Goal: Transaction & Acquisition: Subscribe to service/newsletter

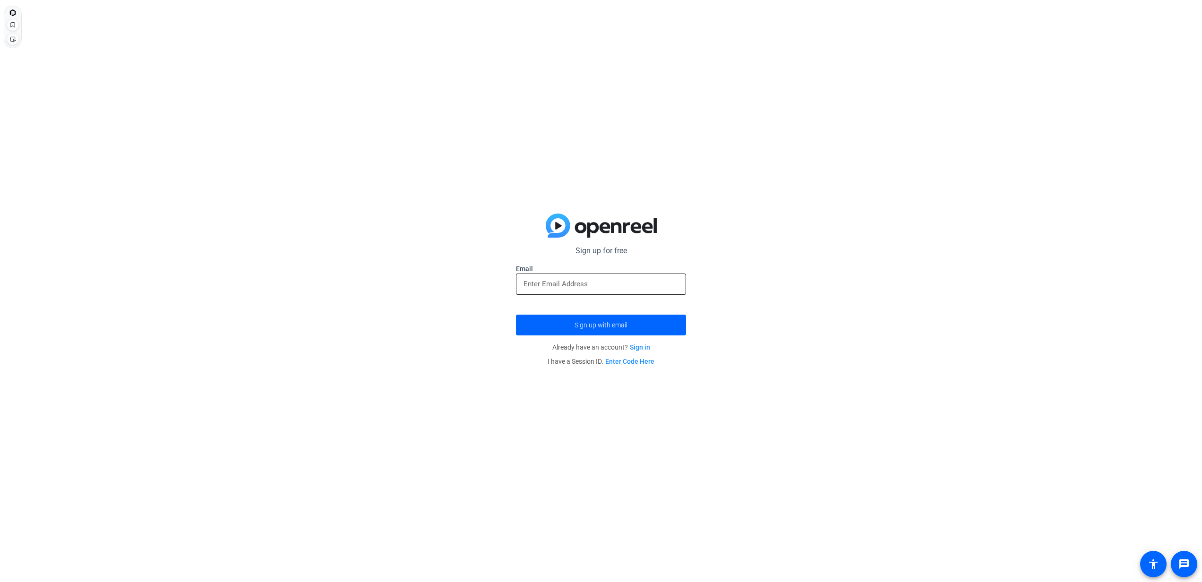
click at [556, 289] on input "email" at bounding box center [600, 283] width 155 height 11
click at [553, 331] on span "submit" at bounding box center [601, 325] width 170 height 23
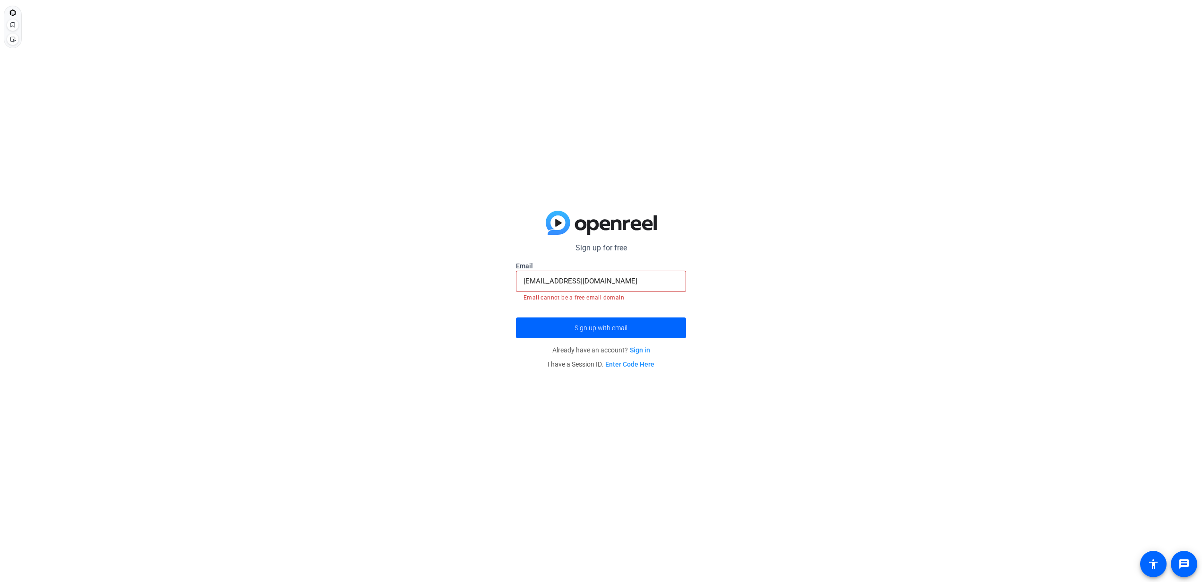
click at [637, 280] on input "[EMAIL_ADDRESS][DOMAIN_NAME]" at bounding box center [600, 280] width 155 height 11
drag, startPoint x: 591, startPoint y: 329, endPoint x: 593, endPoint y: 321, distance: 7.9
click at [593, 321] on button "Sign up with email" at bounding box center [601, 325] width 170 height 21
click at [613, 282] on input "[EMAIL_ADDRESS][DOMAIN_NAME]" at bounding box center [600, 280] width 155 height 11
type input "[PERSON_NAME][EMAIL_ADDRESS][DOMAIN_NAME]"
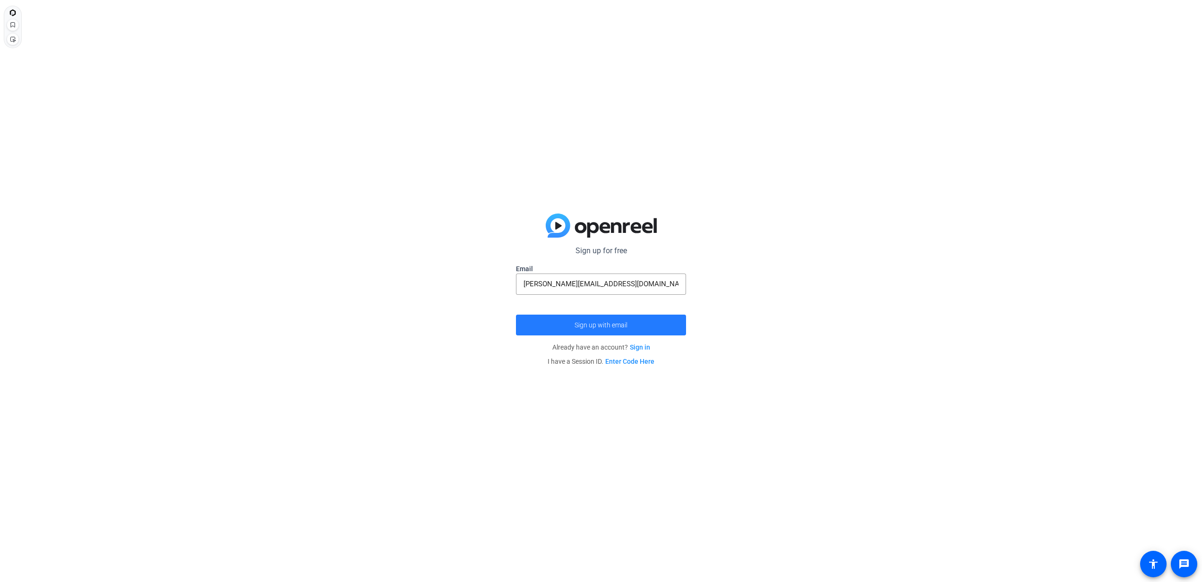
click at [613, 331] on span "submit" at bounding box center [601, 325] width 170 height 23
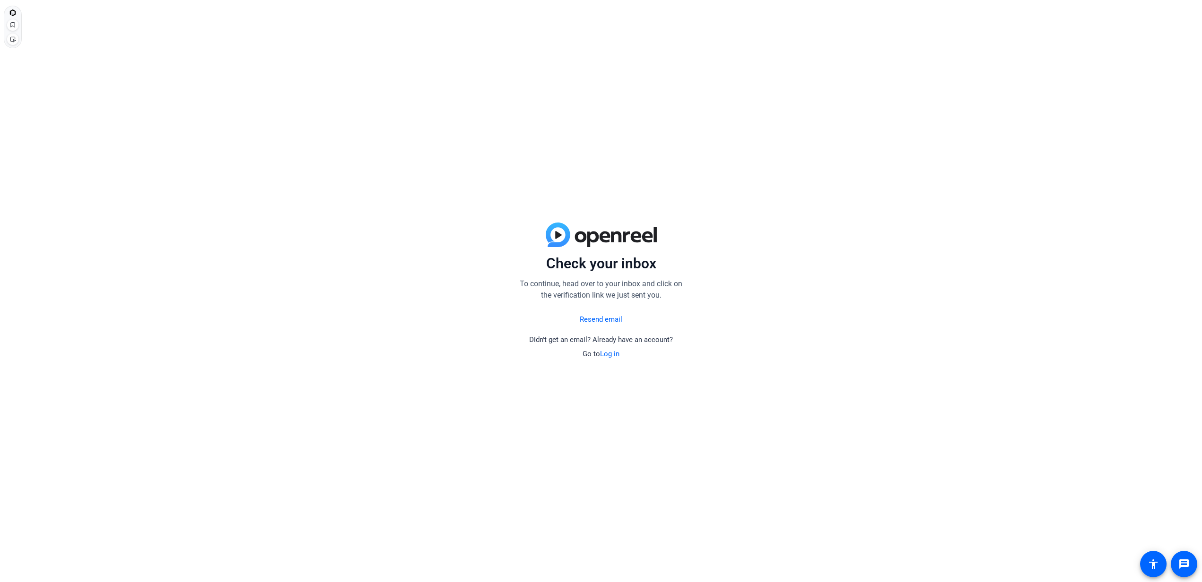
click at [604, 351] on link "Log in" at bounding box center [609, 354] width 19 height 9
